Goal: Obtain resource: Download file/media

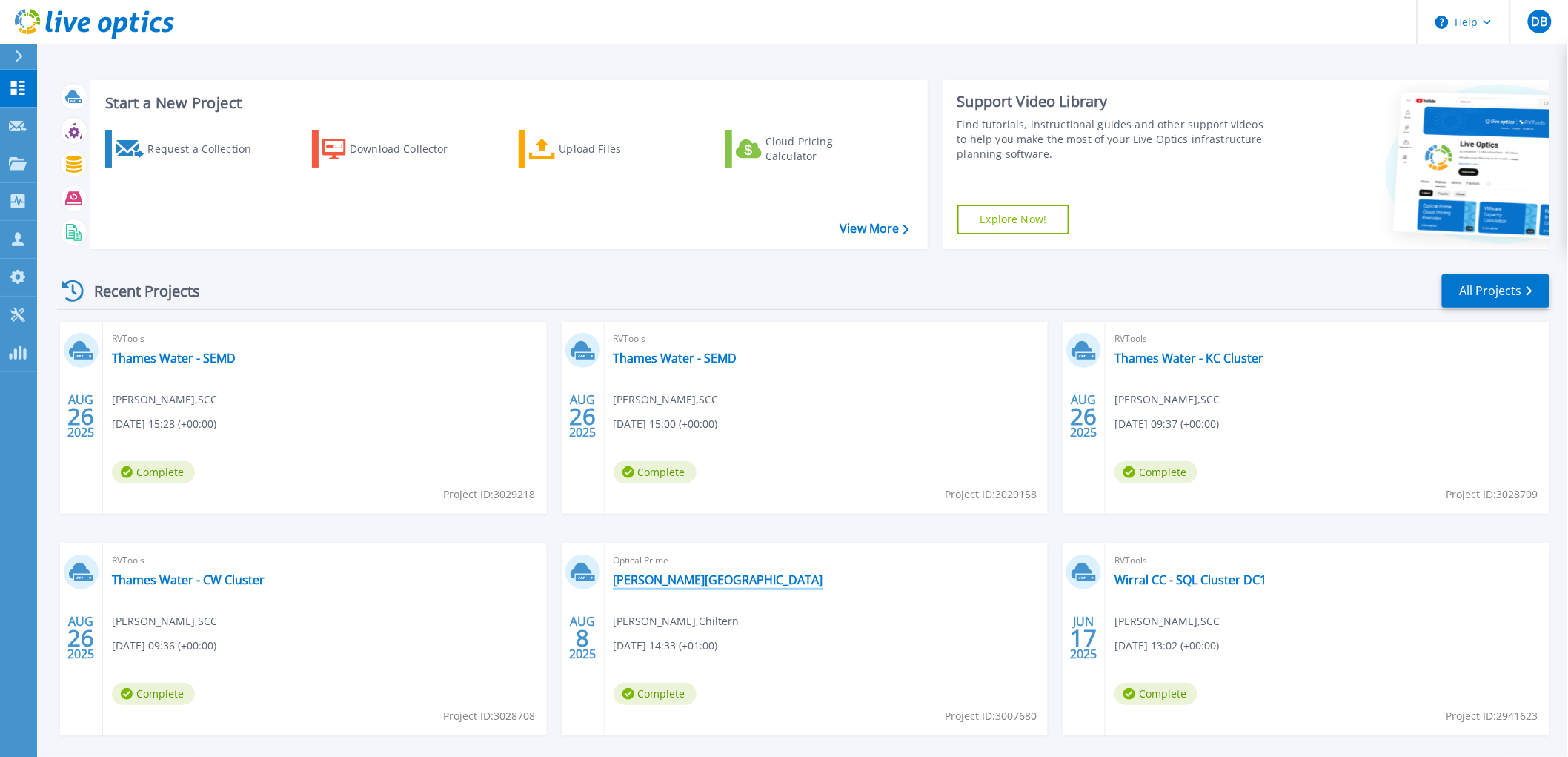
click at [640, 580] on link "[PERSON_NAME][GEOGRAPHIC_DATA]" at bounding box center [719, 580] width 210 height 15
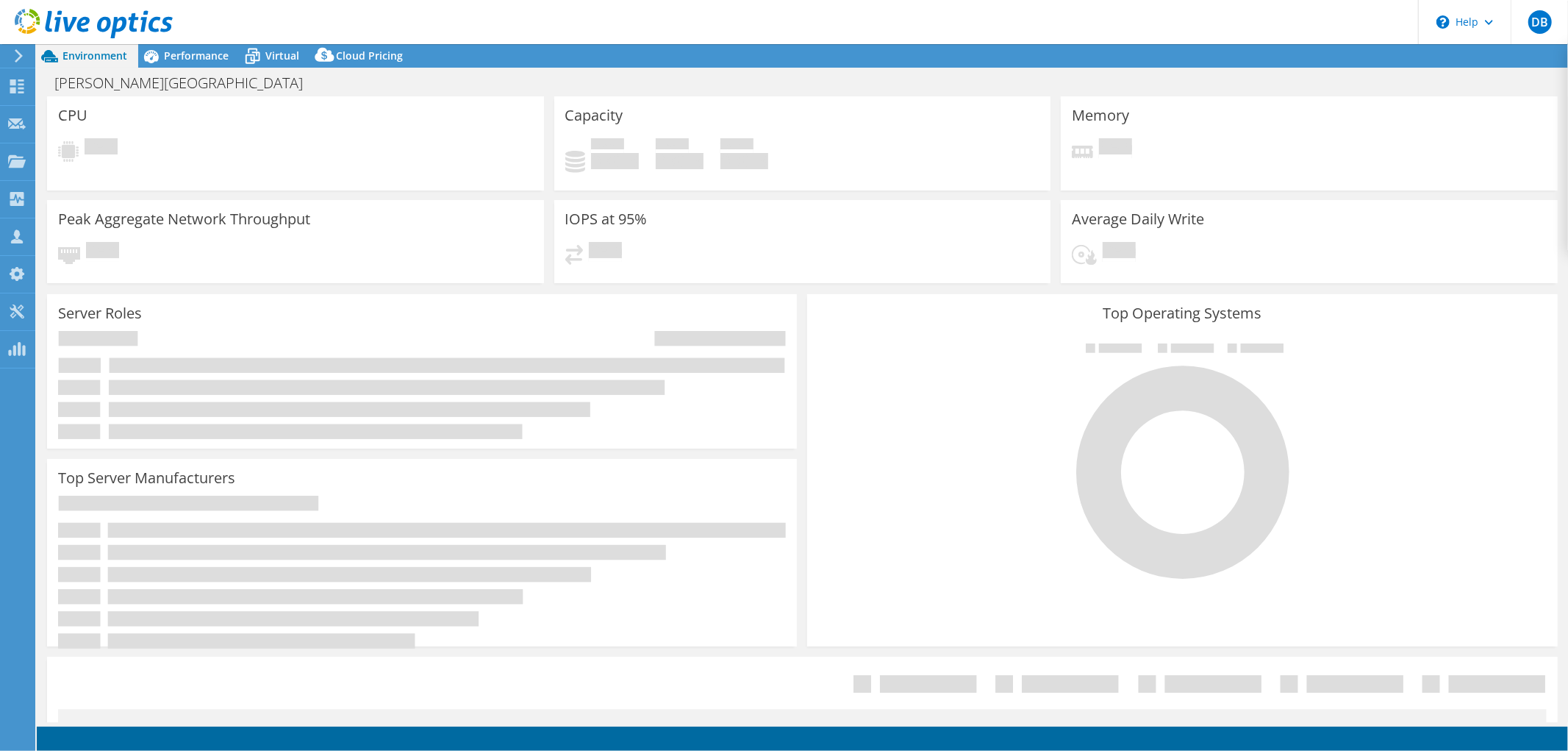
select select "USD"
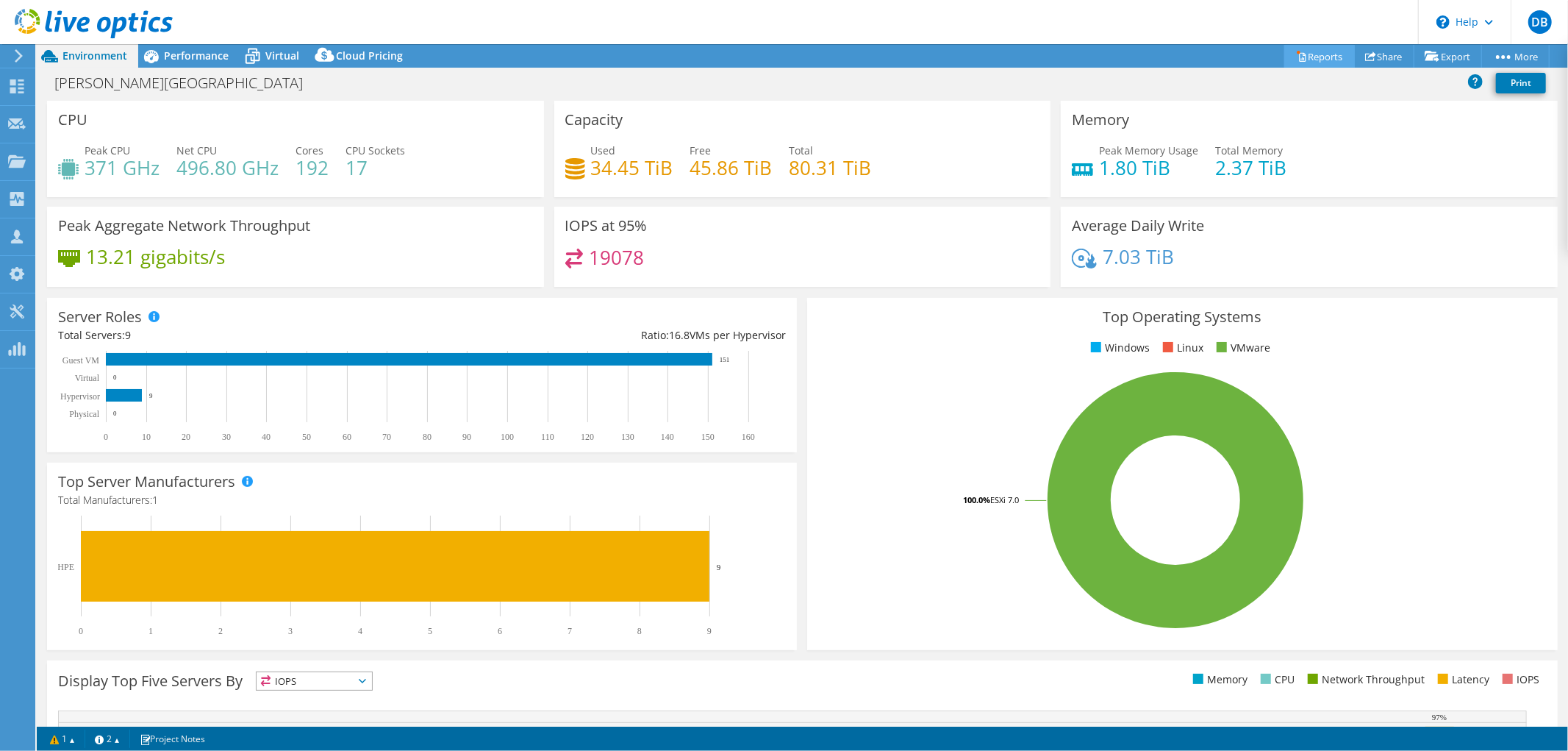
click at [1301, 55] on link "Reports" at bounding box center [1319, 56] width 71 height 23
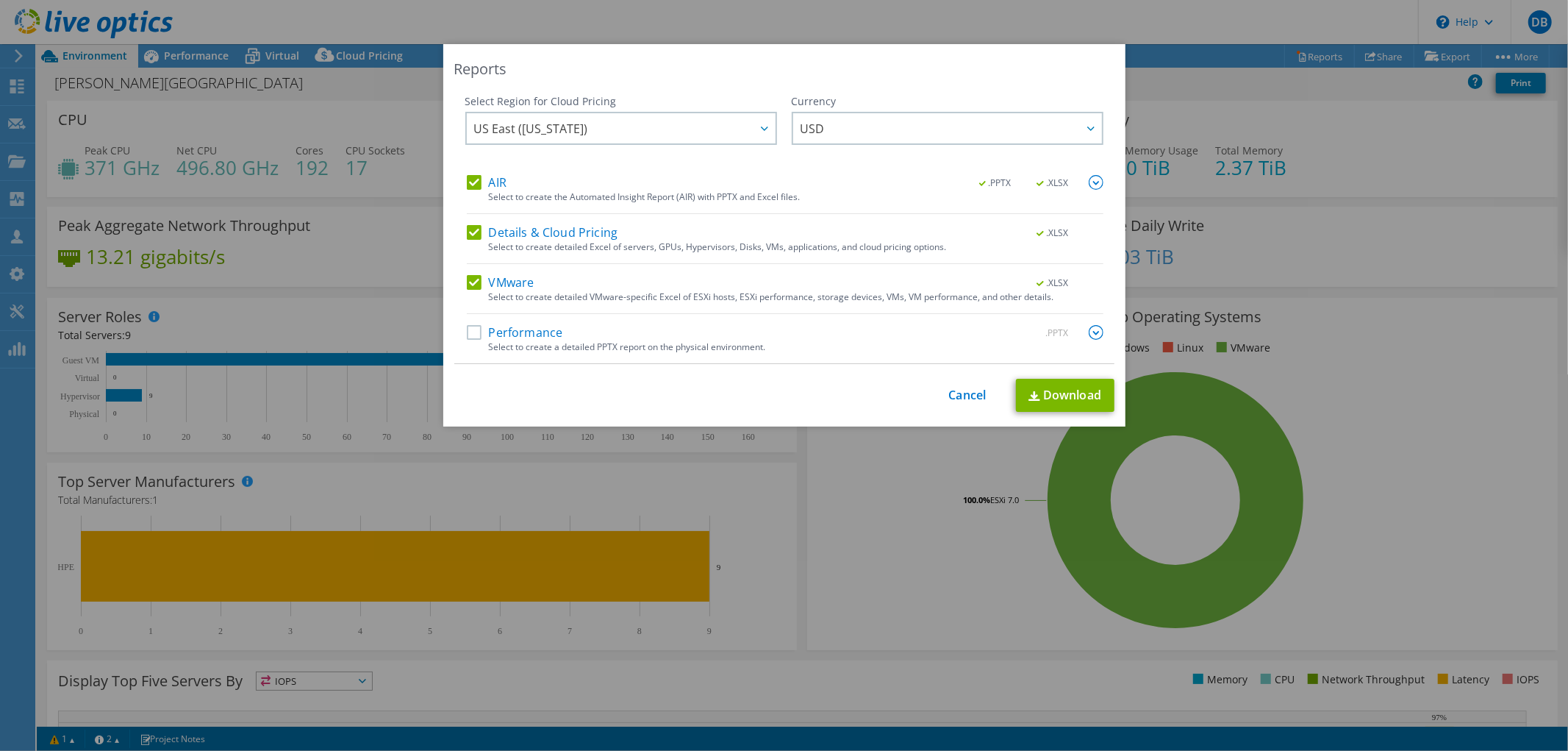
click at [473, 231] on label "Details & Cloud Pricing" at bounding box center [542, 232] width 151 height 15
click at [0, 0] on input "Details & Cloud Pricing" at bounding box center [0, 0] width 0 height 0
click at [466, 284] on label "VMware" at bounding box center [500, 283] width 68 height 15
click at [0, 0] on input "VMware" at bounding box center [0, 0] width 0 height 0
click at [469, 333] on label "Performance" at bounding box center [515, 332] width 96 height 15
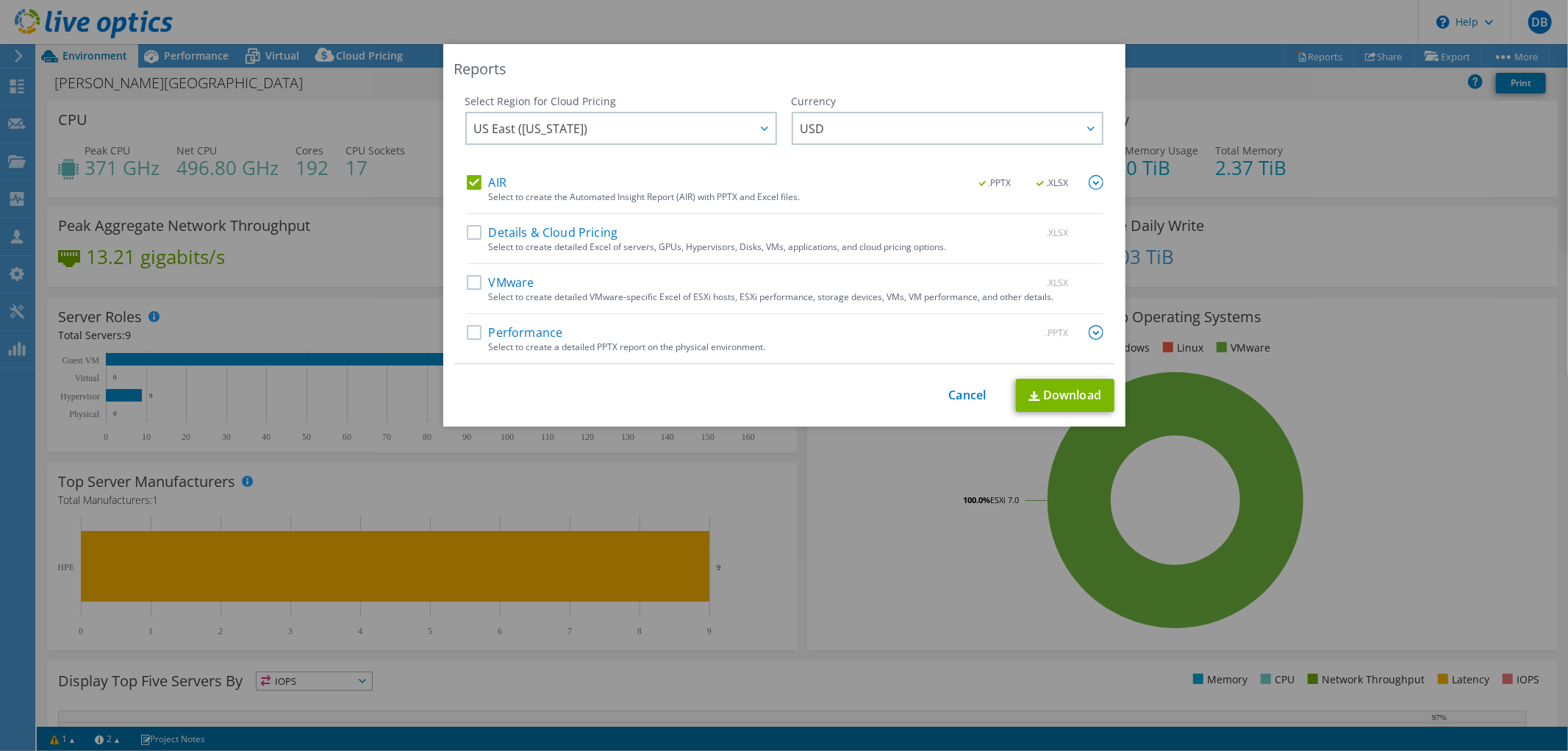
click at [0, 0] on input "Performance" at bounding box center [0, 0] width 0 height 0
click at [1045, 394] on link "Download" at bounding box center [1065, 395] width 99 height 33
click at [186, 20] on div "Reports Select Region for Cloud Pricing Asia Pacific ([GEOGRAPHIC_DATA]) [GEOGR…" at bounding box center [784, 376] width 1568 height 751
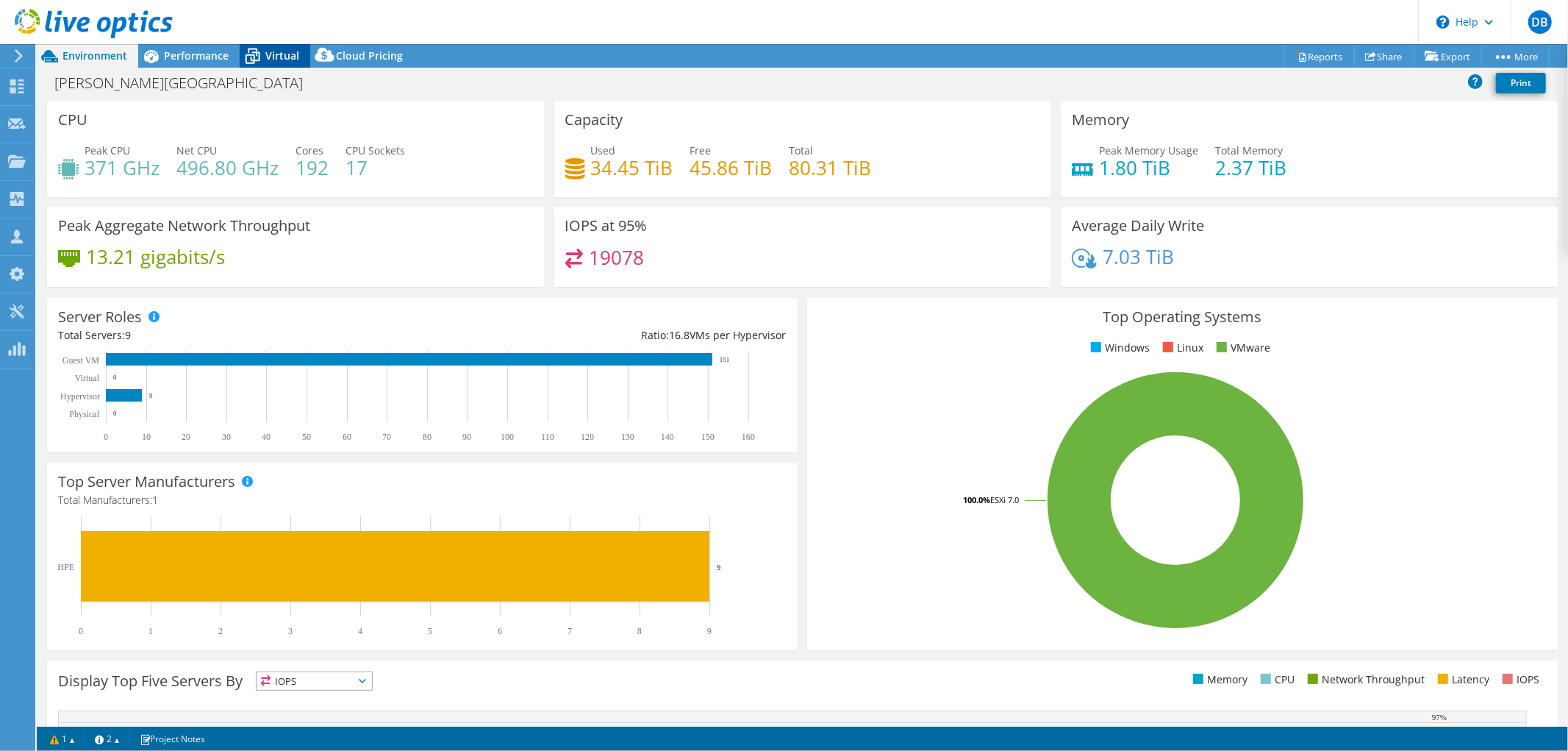
click at [248, 49] on icon at bounding box center [252, 51] width 10 height 5
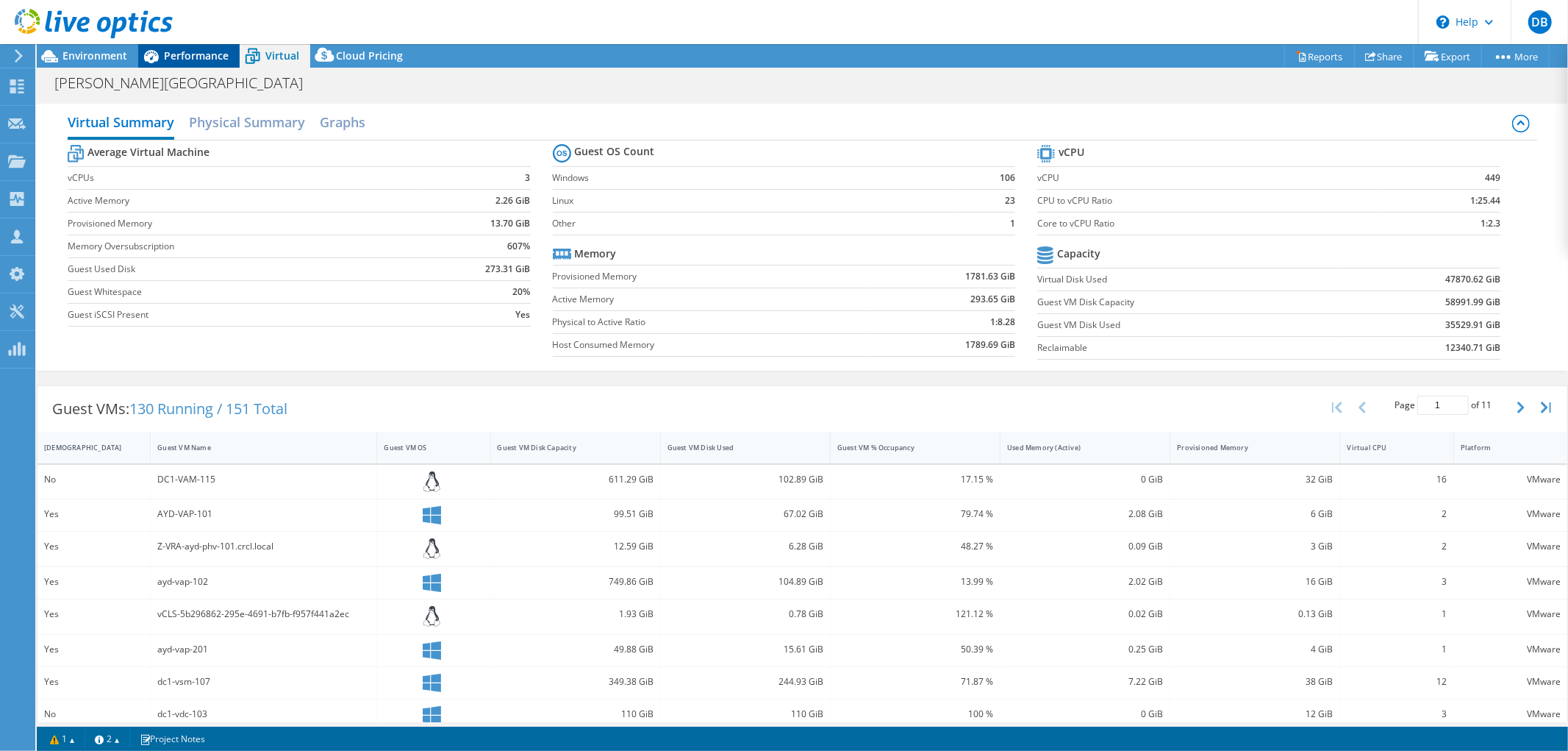
click at [199, 55] on span "Performance" at bounding box center [195, 55] width 64 height 14
